Goal: Task Accomplishment & Management: Use online tool/utility

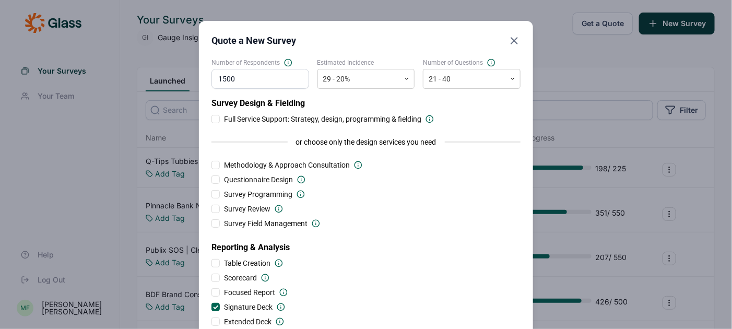
scroll to position [102, 0]
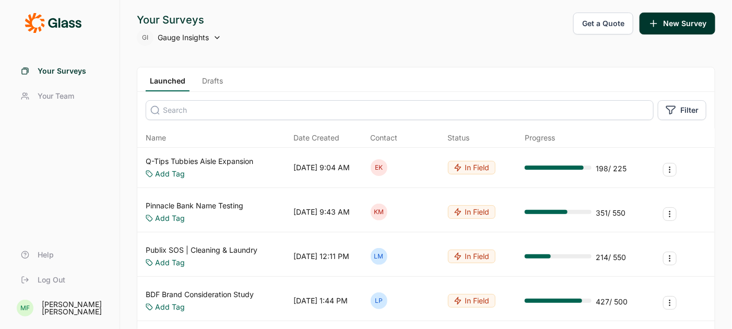
click at [180, 37] on span "Gauge Insights" at bounding box center [183, 37] width 51 height 10
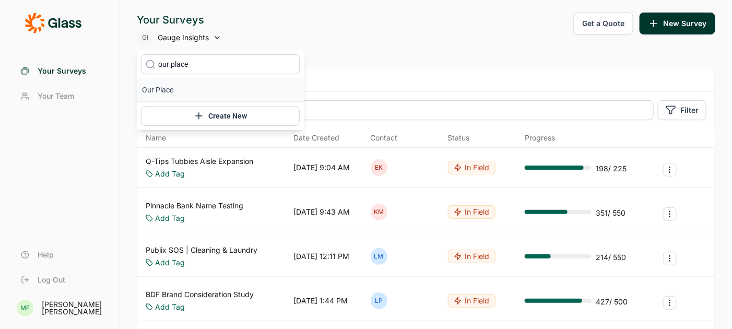
type input "our place"
click at [164, 90] on li "Our Place" at bounding box center [220, 89] width 167 height 23
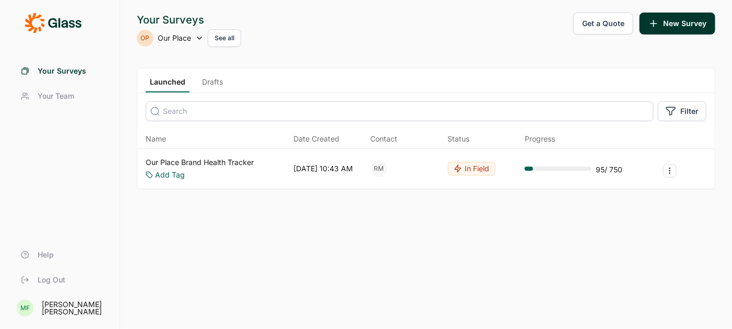
click at [210, 160] on link "Our Place Brand Health Tracker" at bounding box center [200, 162] width 108 height 10
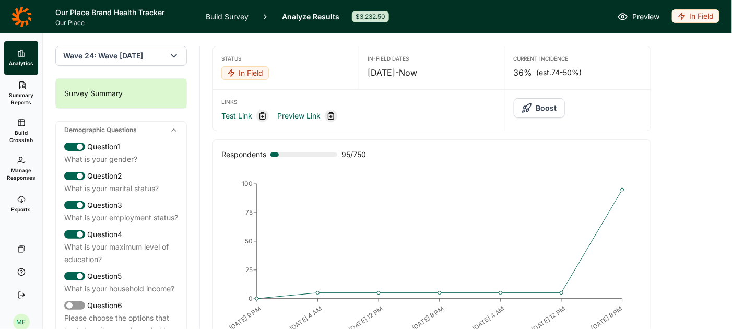
click at [227, 19] on link "Build Survey" at bounding box center [227, 16] width 43 height 33
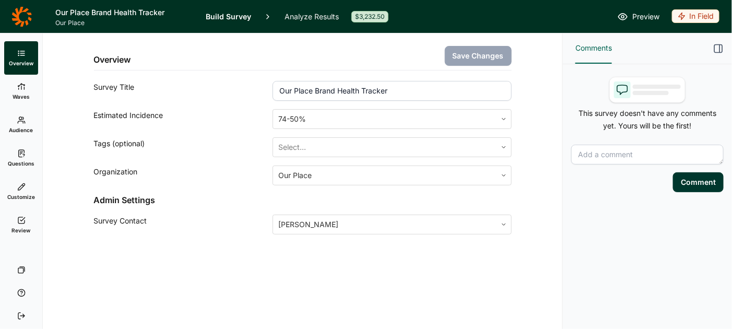
click at [22, 162] on span "Questions" at bounding box center [21, 163] width 27 height 7
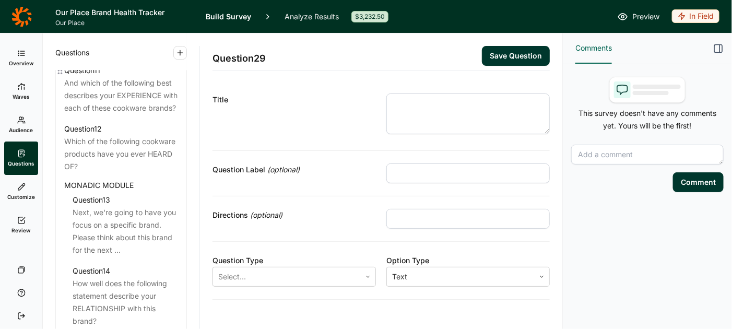
scroll to position [1172, 0]
click at [111, 222] on div "Next, we're going to have you focus on a specific brand. Please think about thi…" at bounding box center [125, 229] width 105 height 50
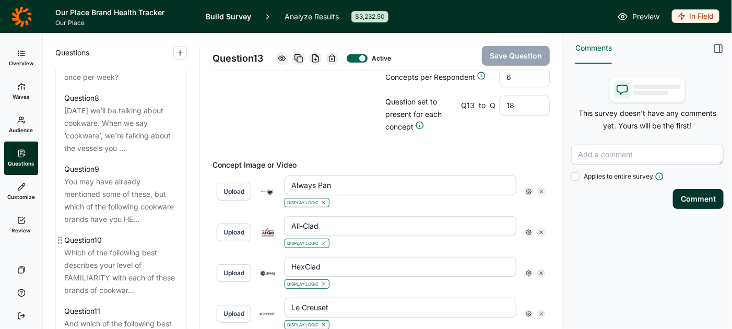
scroll to position [925, 0]
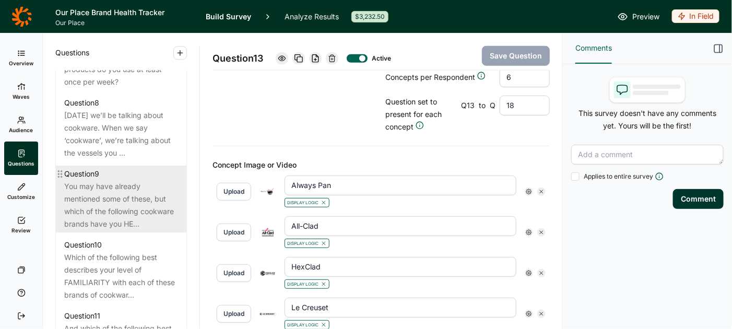
click at [106, 184] on div "You may have already mentioned some of these, but which of the following cookwa…" at bounding box center [121, 205] width 114 height 50
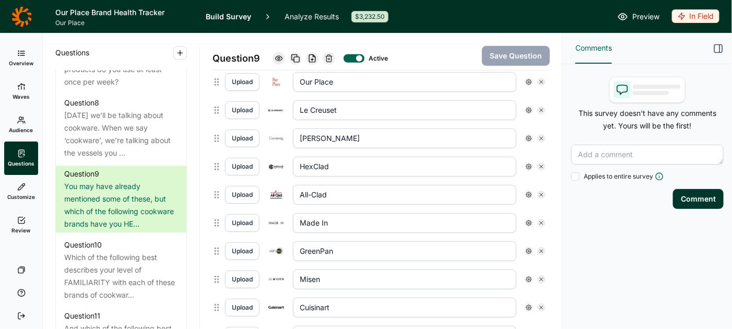
click at [303, 13] on link "Analyze Results" at bounding box center [311, 16] width 54 height 33
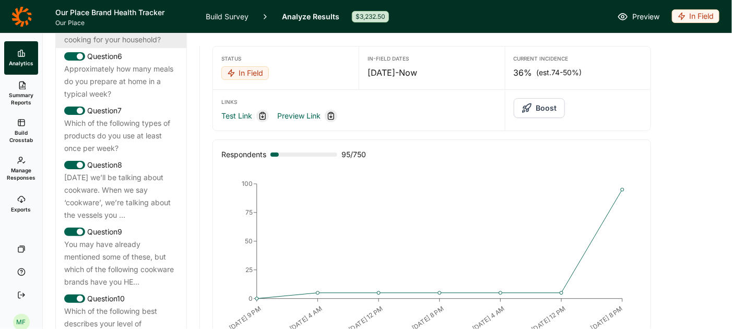
scroll to position [839, 0]
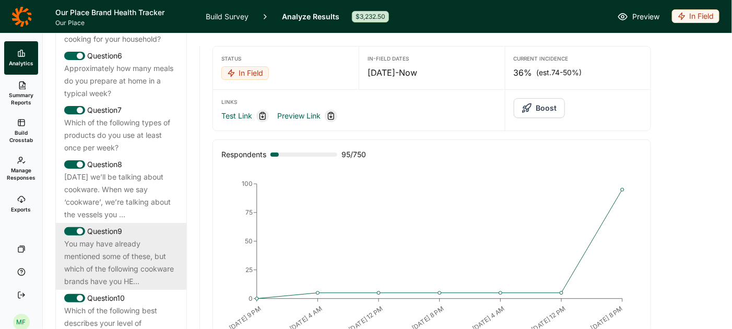
click at [126, 240] on div "You may have already mentioned some of these, but which of the following cookwa…" at bounding box center [121, 263] width 114 height 50
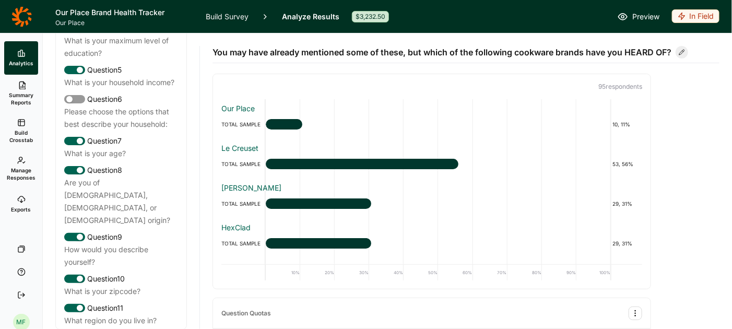
scroll to position [0, 0]
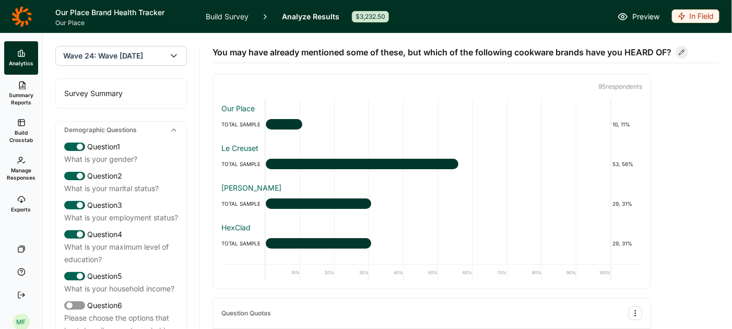
click at [111, 56] on span "Wave 24: Wave 24 October 2025" at bounding box center [103, 56] width 80 height 10
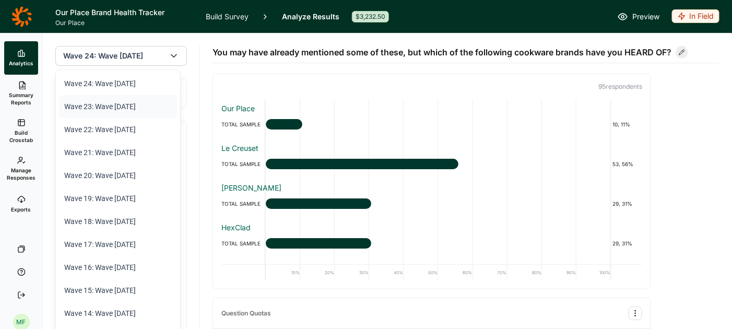
click at [124, 109] on li "Wave 23: Wave 23 September 2025" at bounding box center [118, 106] width 118 height 23
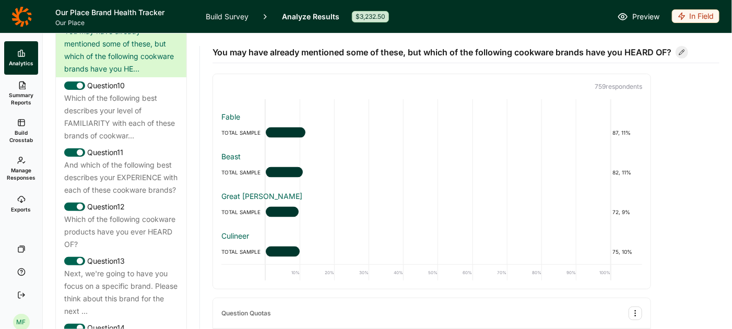
scroll to position [1058, 0]
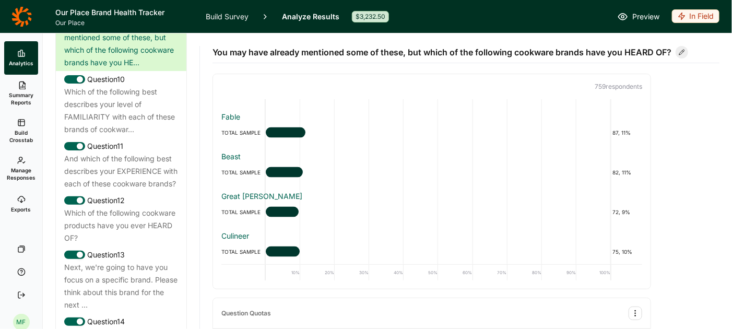
click at [125, 224] on div "Which of the following cookware products have you ever HEARD OF?" at bounding box center [121, 226] width 114 height 38
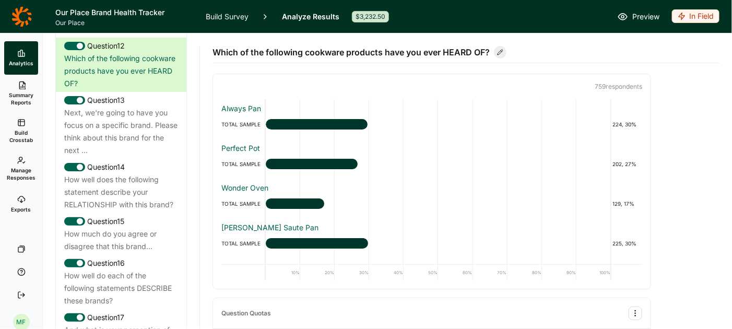
scroll to position [1215, 0]
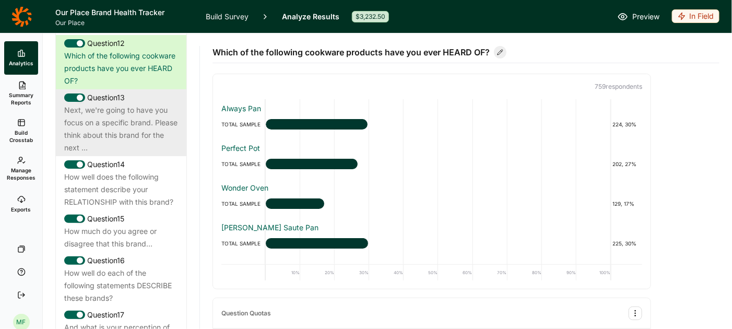
click at [122, 116] on div "Next, we're going to have you focus on a specific brand. Please think about thi…" at bounding box center [121, 129] width 114 height 50
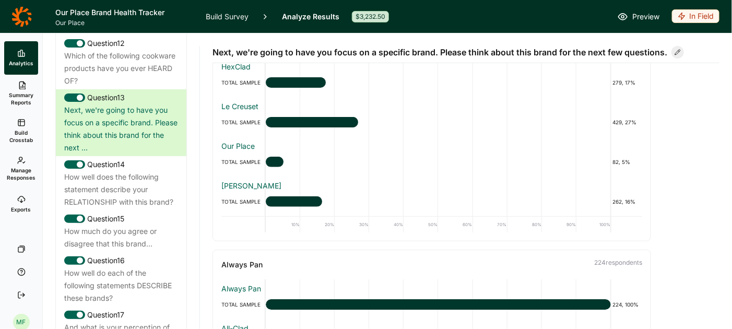
scroll to position [53, 0]
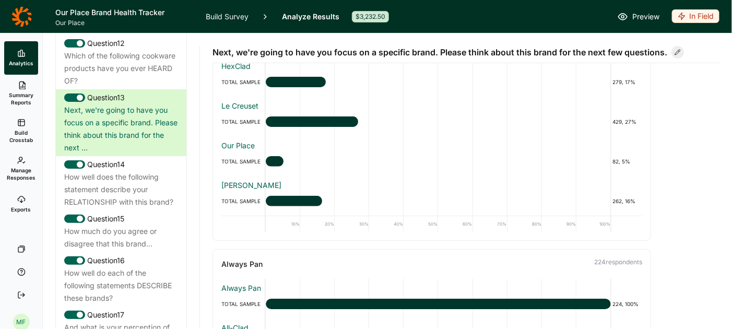
click at [229, 14] on link "Build Survey" at bounding box center [227, 16] width 43 height 33
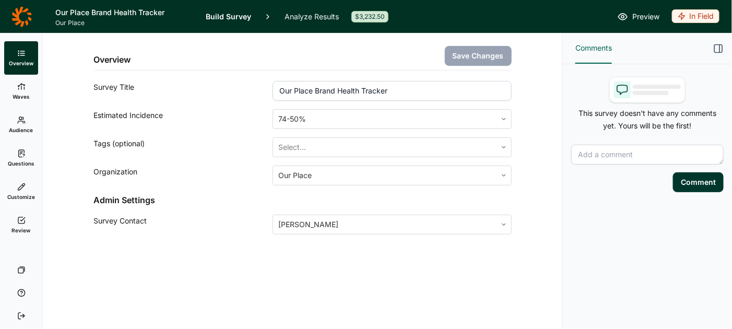
click at [21, 159] on link "Questions" at bounding box center [21, 157] width 34 height 33
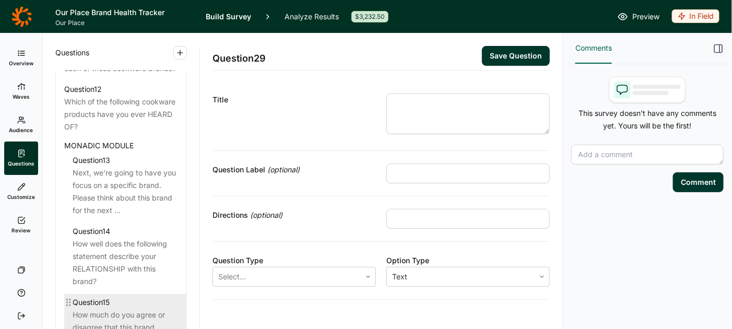
scroll to position [1207, 0]
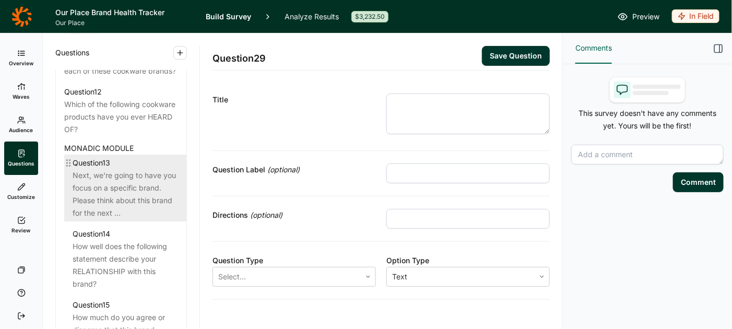
click at [124, 192] on div "Next, we're going to have you focus on a specific brand. Please think about thi…" at bounding box center [125, 194] width 105 height 50
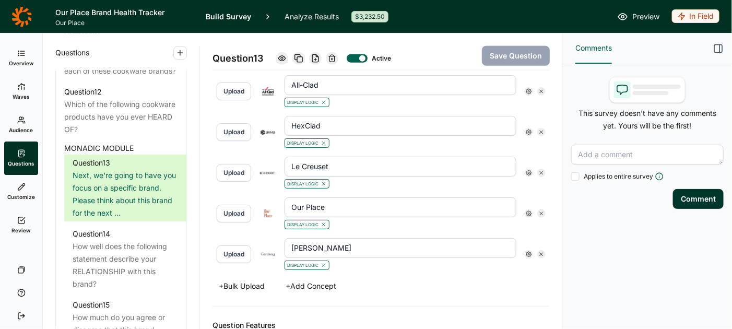
scroll to position [445, 0]
click at [299, 13] on link "Analyze Results" at bounding box center [311, 16] width 54 height 33
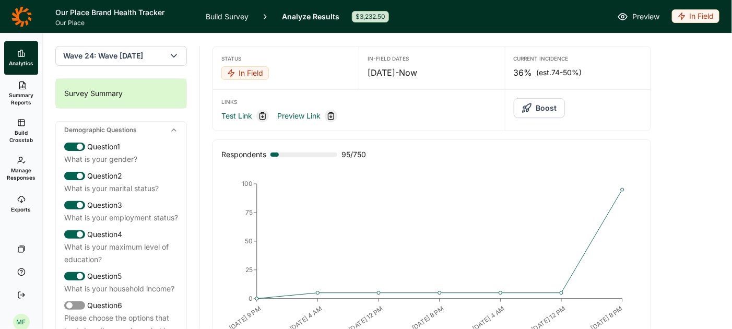
click at [143, 56] on span "Wave 24: Wave 24 October 2025" at bounding box center [103, 56] width 80 height 10
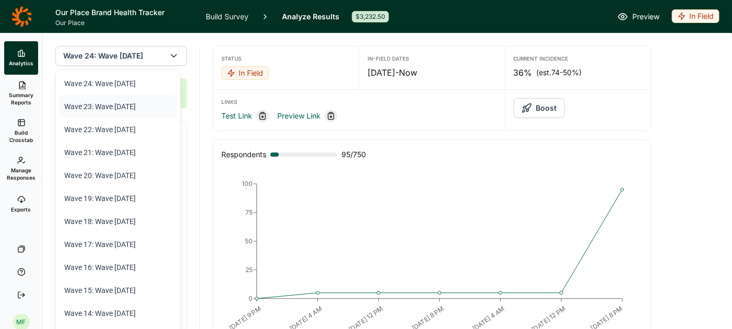
click at [146, 104] on li "Wave 23: Wave 23 September 2025" at bounding box center [118, 106] width 118 height 23
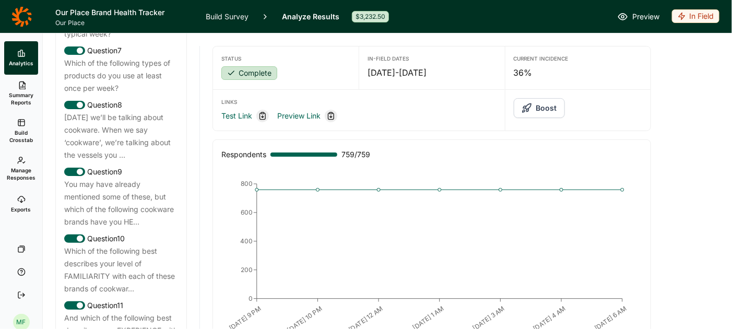
scroll to position [901, 0]
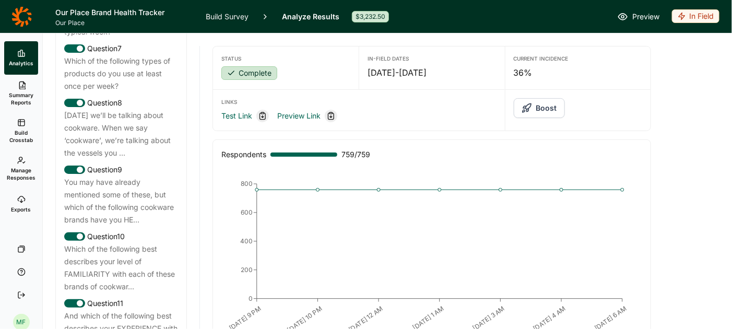
click at [141, 187] on div "You may have already mentioned some of these, but which of the following cookwa…" at bounding box center [121, 201] width 114 height 50
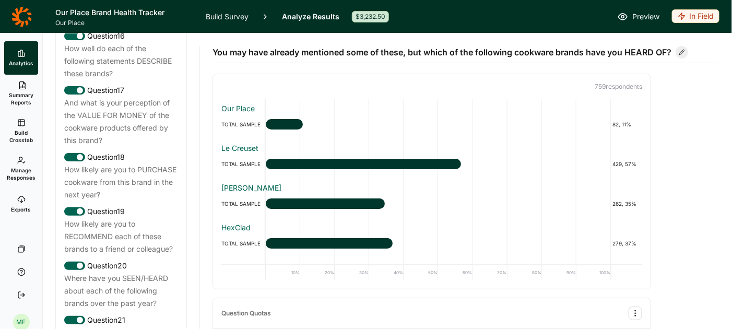
scroll to position [1445, 0]
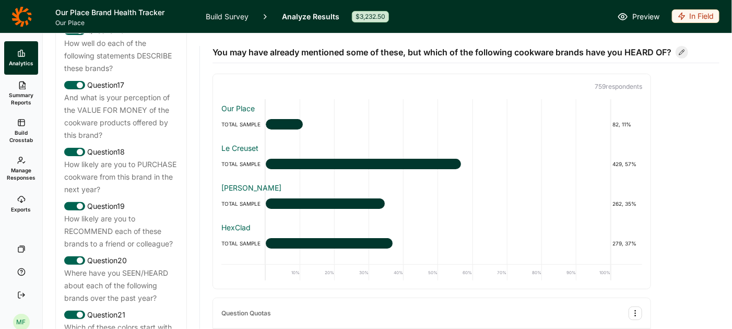
click at [229, 11] on link "Build Survey" at bounding box center [227, 16] width 43 height 33
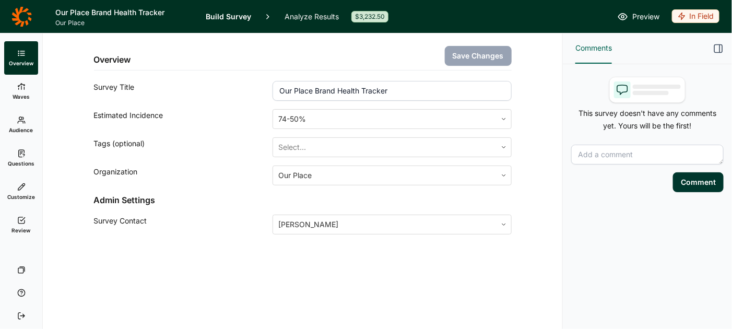
click at [24, 158] on link "Questions" at bounding box center [21, 157] width 34 height 33
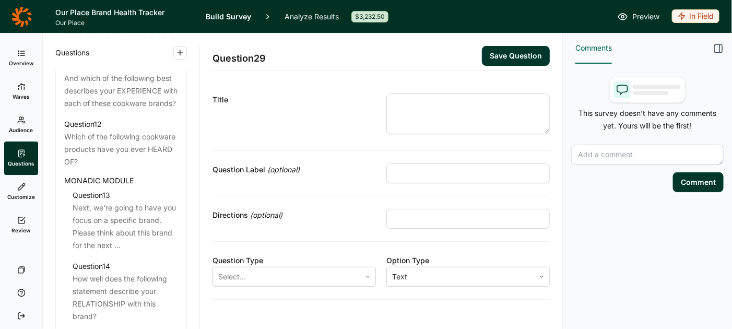
scroll to position [1191, 0]
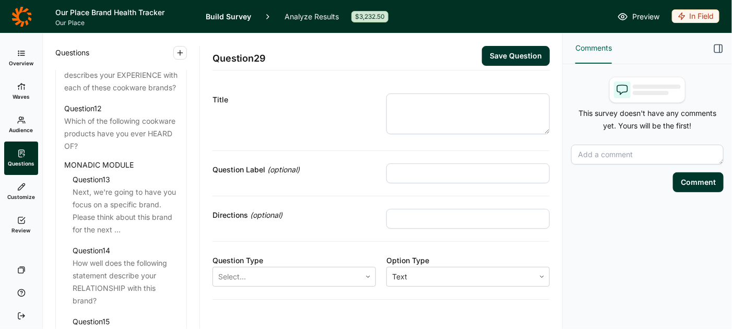
click at [115, 162] on span "MONADIC MODULE" at bounding box center [98, 165] width 69 height 13
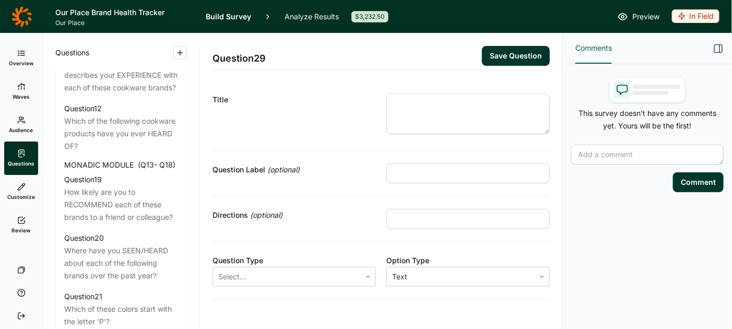
click at [115, 162] on span "MONADIC MODULE" at bounding box center [98, 165] width 69 height 13
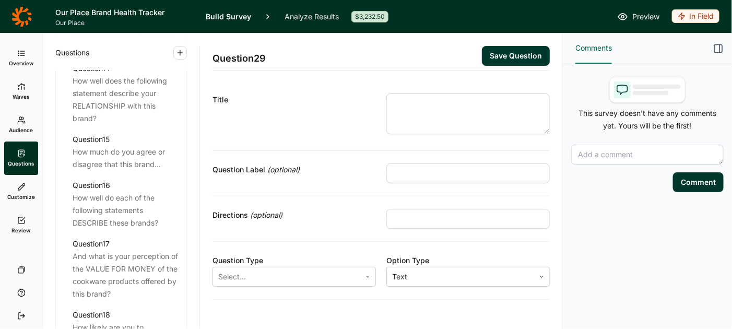
scroll to position [1374, 0]
click at [115, 162] on div "How much do you agree or disagree that this brand..." at bounding box center [125, 157] width 105 height 25
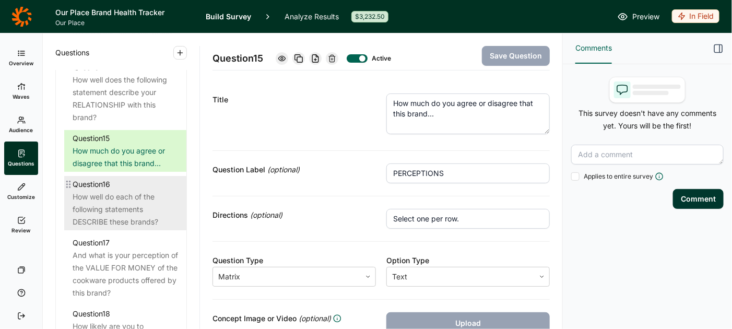
click at [113, 191] on div "How well do each of the following statements DESCRIBE these brands?" at bounding box center [125, 210] width 105 height 38
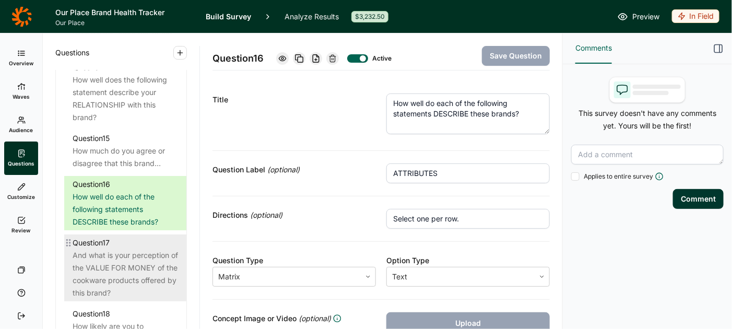
click at [110, 258] on div "And what is your perception of the VALUE FOR MONEY of the cookware products off…" at bounding box center [125, 274] width 105 height 50
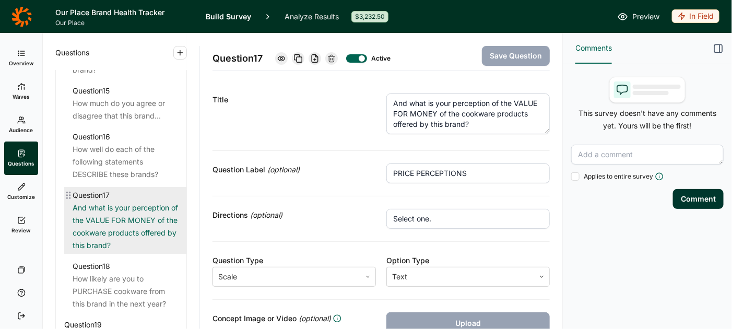
scroll to position [1436, 0]
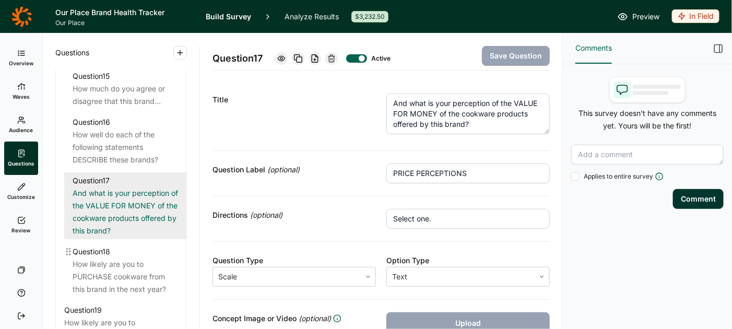
click at [110, 258] on div "How likely are you to PURCHASE cookware from this brand in the next year?" at bounding box center [125, 277] width 105 height 38
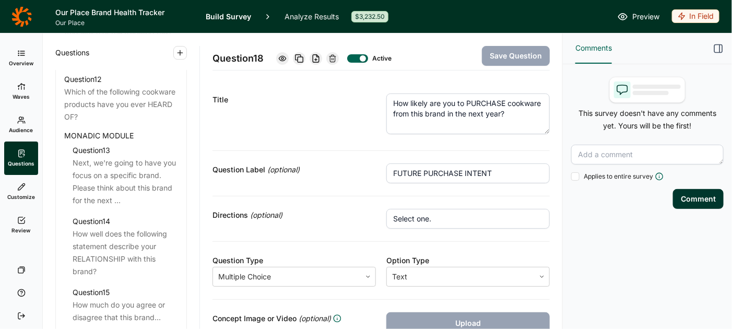
scroll to position [1212, 0]
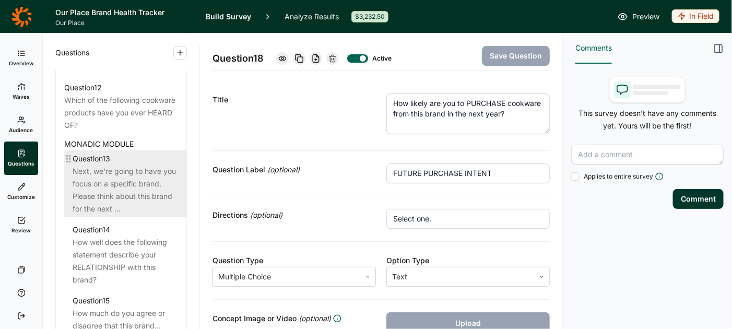
click at [112, 186] on div "Next, we're going to have you focus on a specific brand. Please think about thi…" at bounding box center [125, 190] width 105 height 50
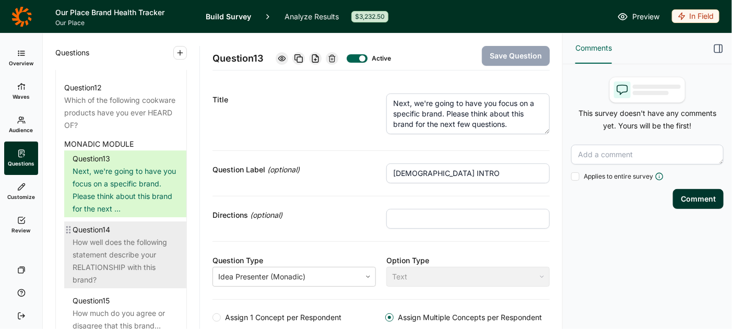
click at [111, 246] on div "How well does the following statement describe your RELATIONSHIP with this bran…" at bounding box center [125, 261] width 105 height 50
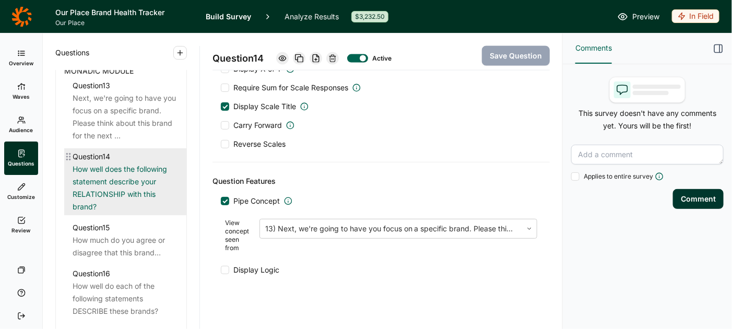
scroll to position [1285, 0]
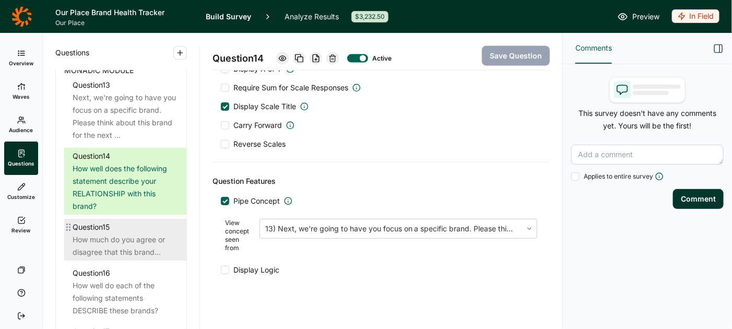
click at [134, 242] on div "How much do you agree or disagree that this brand..." at bounding box center [125, 245] width 105 height 25
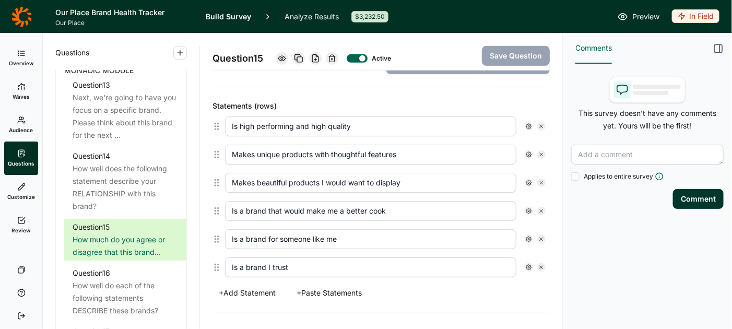
scroll to position [261, 0]
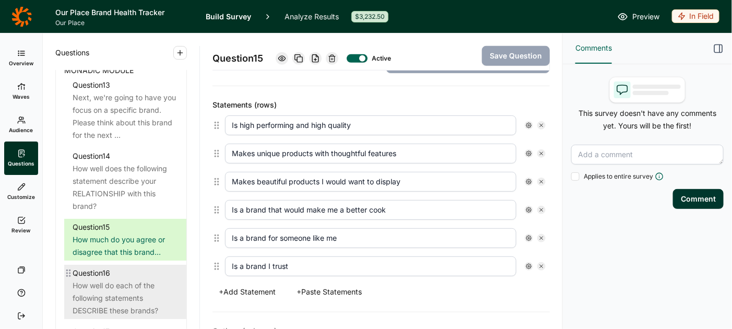
click at [136, 291] on div "How well do each of the following statements DESCRIBE these brands?" at bounding box center [125, 298] width 105 height 38
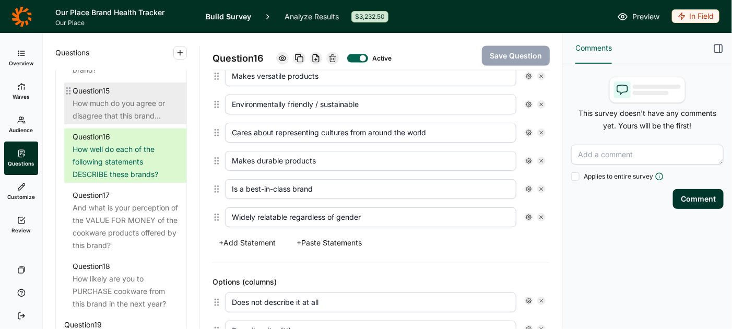
scroll to position [1423, 0]
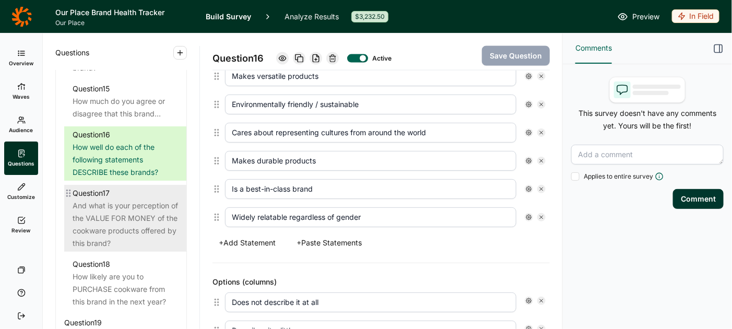
click at [113, 216] on div "And what is your perception of the VALUE FOR MONEY of the cookware products off…" at bounding box center [125, 224] width 105 height 50
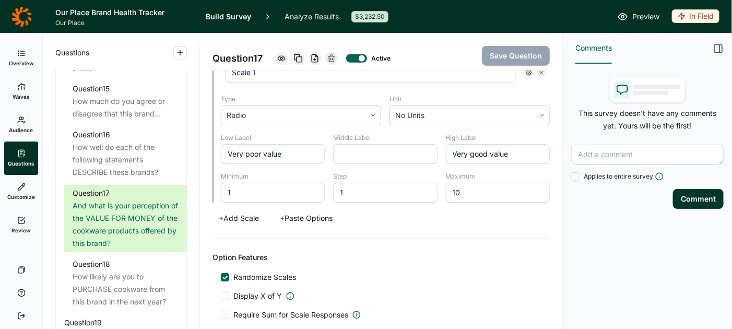
scroll to position [299, 0]
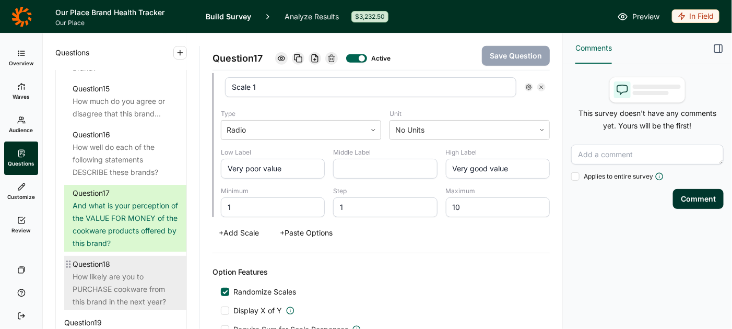
click at [129, 283] on div "How likely are you to PURCHASE cookware from this brand in the next year?" at bounding box center [125, 289] width 105 height 38
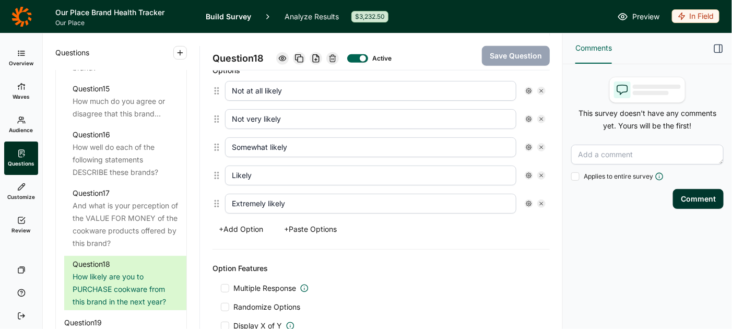
scroll to position [314, 0]
